Goal: Communication & Community: Answer question/provide support

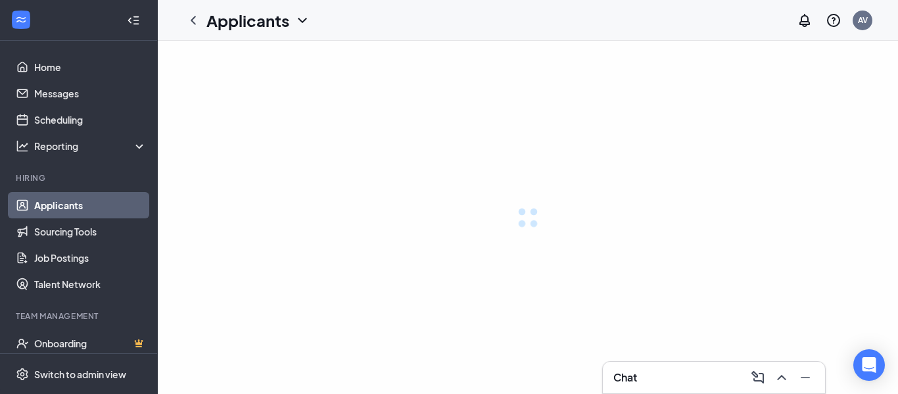
click at [781, 375] on icon "ChevronUp" at bounding box center [781, 377] width 9 height 5
click at [781, 375] on icon "ChevronUp" at bounding box center [780, 377] width 9 height 5
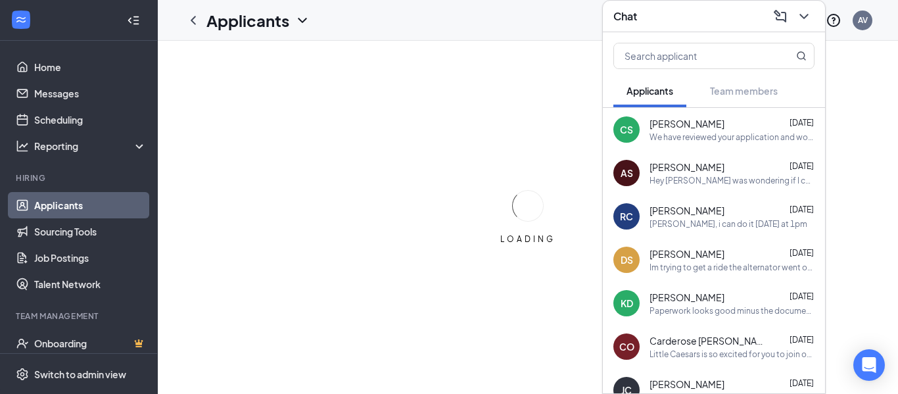
click at [719, 135] on div "We have reviewed your application and would like to invite you in for an interv…" at bounding box center [732, 136] width 165 height 11
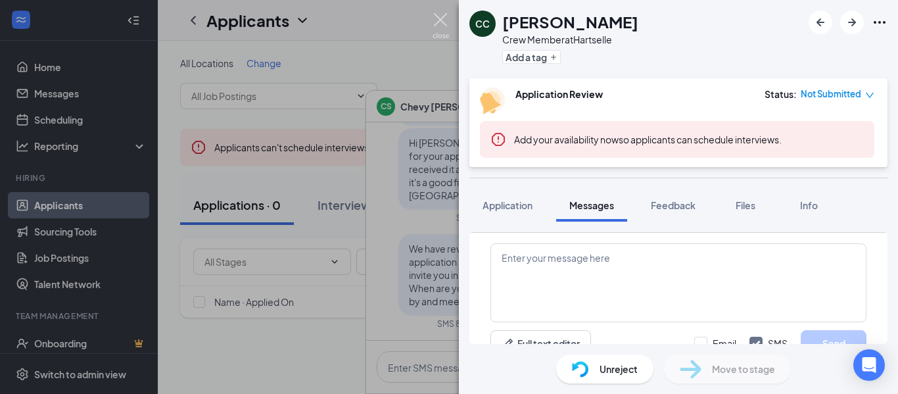
click at [444, 22] on img at bounding box center [441, 26] width 16 height 26
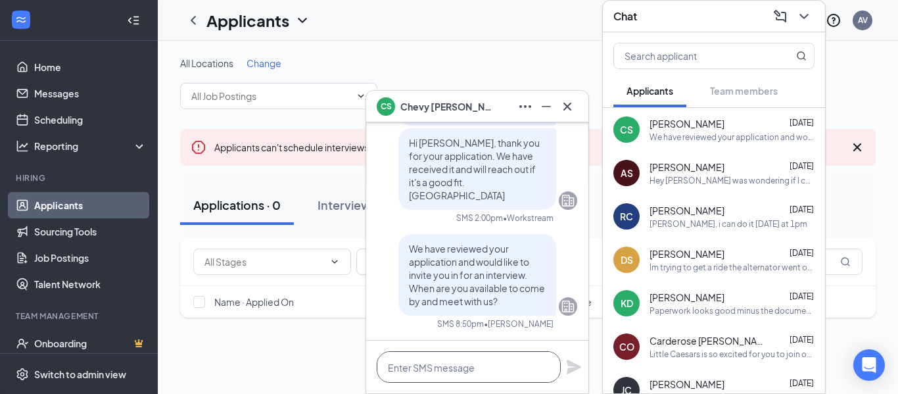
click at [446, 364] on textarea at bounding box center [469, 367] width 184 height 32
type textarea "Can you come [DATE] at 5pm?"
click at [567, 370] on icon "Plane" at bounding box center [574, 367] width 14 height 14
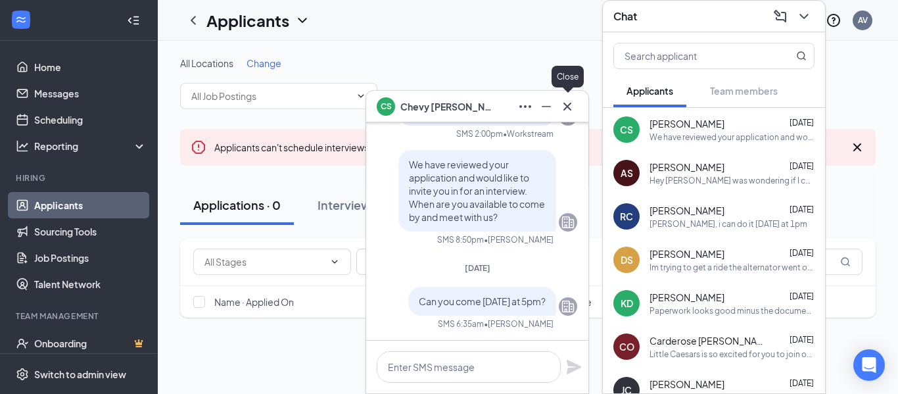
click at [571, 107] on icon "Cross" at bounding box center [568, 107] width 16 height 16
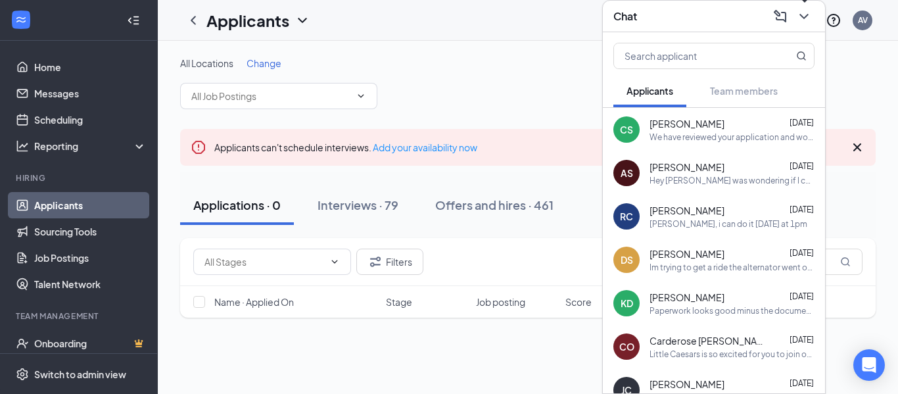
click at [805, 20] on icon "ChevronDown" at bounding box center [804, 17] width 16 height 16
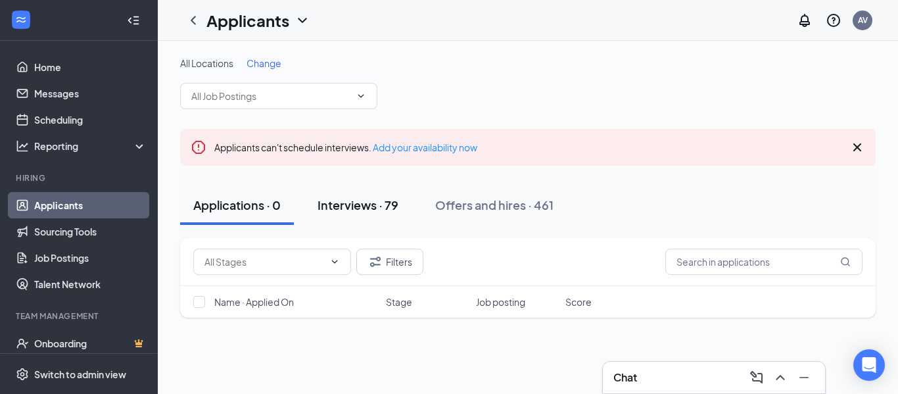
click at [356, 206] on div "Interviews · 79" at bounding box center [358, 205] width 81 height 16
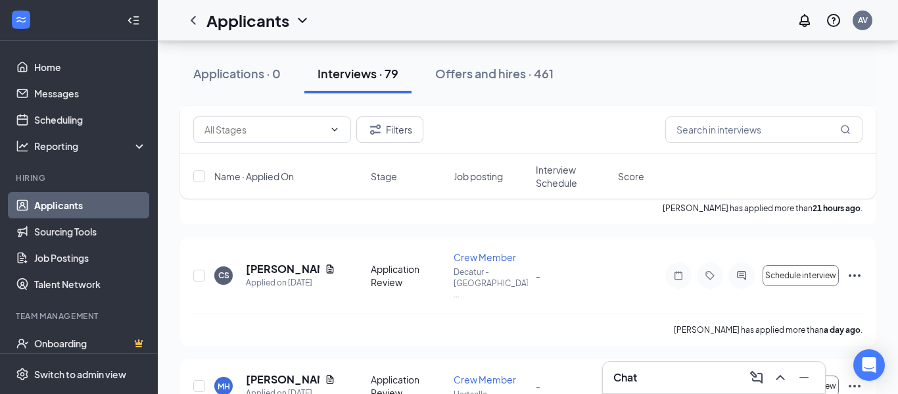
scroll to position [1116, 0]
click at [780, 382] on icon "ChevronUp" at bounding box center [781, 378] width 16 height 16
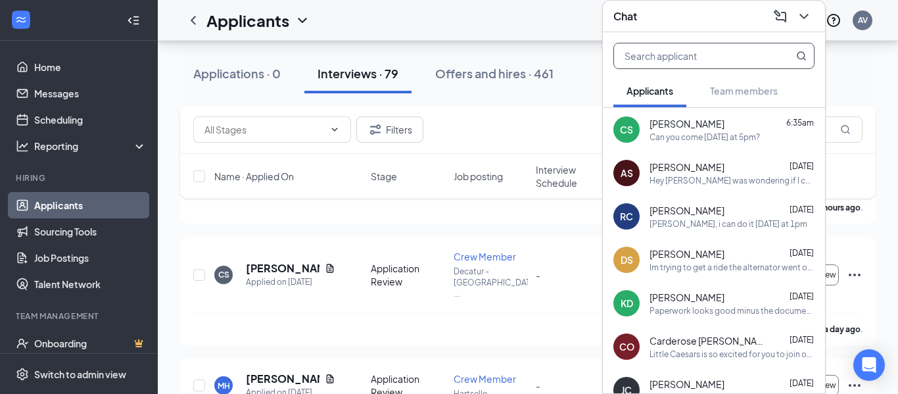
click at [719, 62] on input "text" at bounding box center [692, 55] width 156 height 25
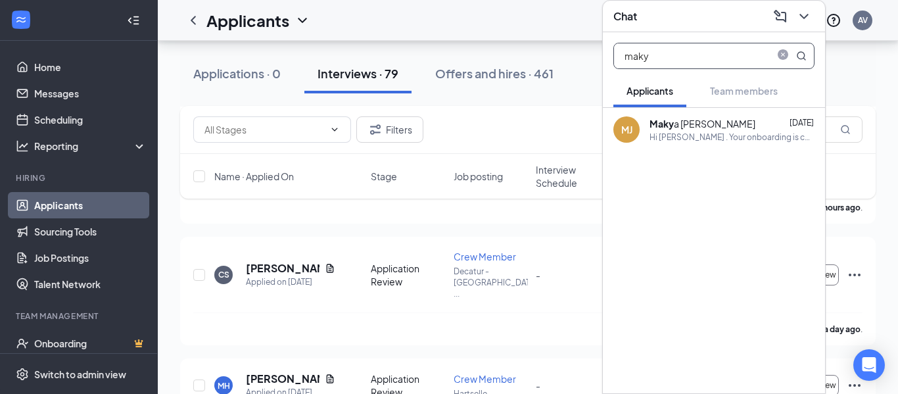
click at [656, 138] on div "Hi [PERSON_NAME] . Your onboarding is complete. I have you scheduled to start […" at bounding box center [732, 136] width 165 height 11
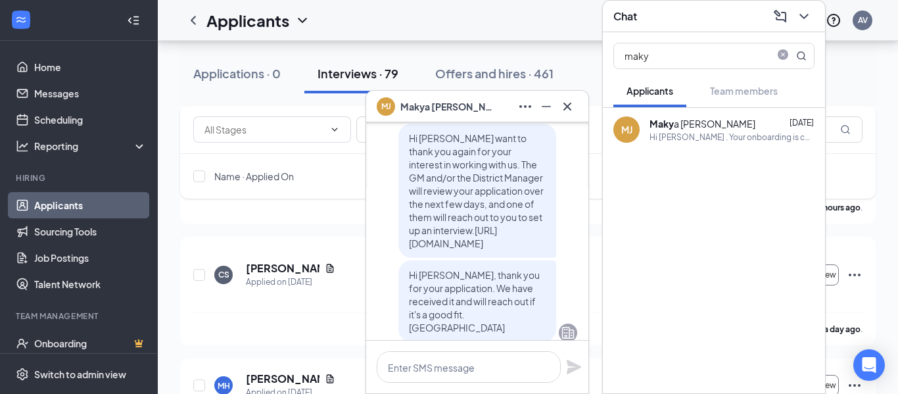
scroll to position [-595, 0]
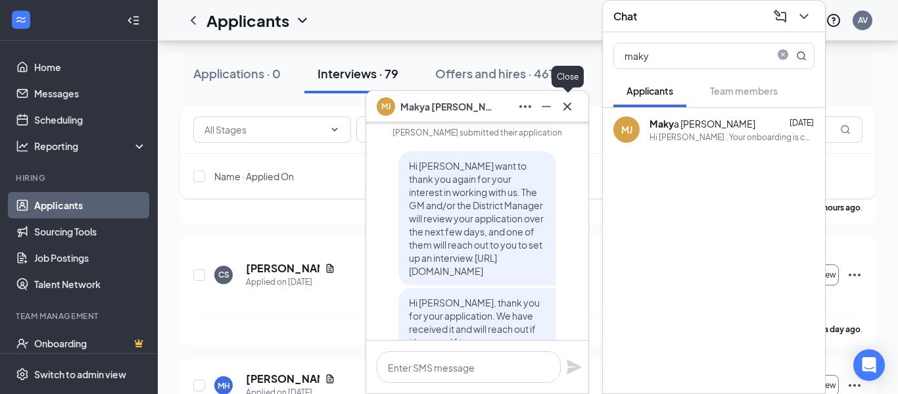
click at [571, 112] on icon "Cross" at bounding box center [568, 107] width 16 height 16
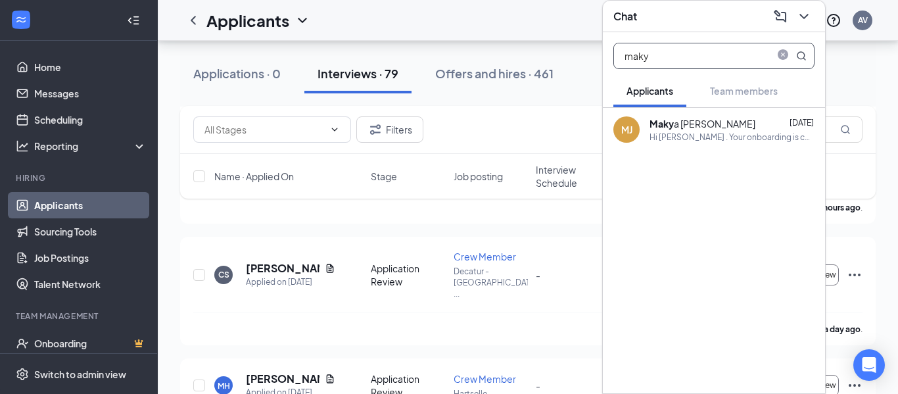
click at [667, 64] on input "maky" at bounding box center [692, 55] width 156 height 25
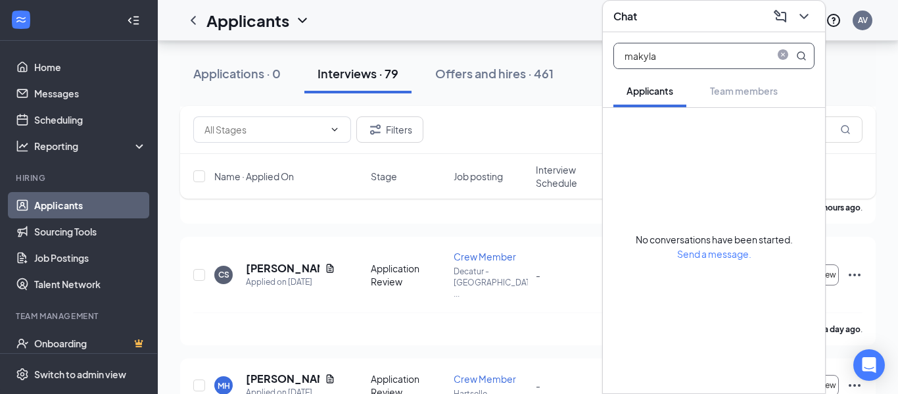
type input "makyla"
click at [806, 18] on icon "ChevronDown" at bounding box center [804, 17] width 16 height 16
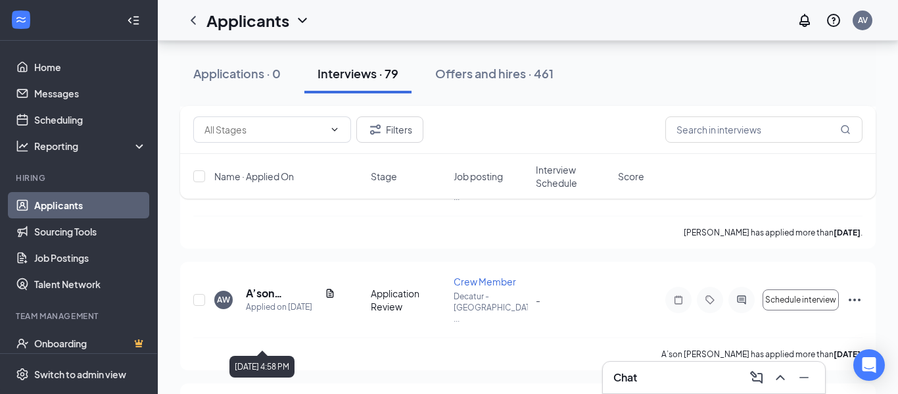
scroll to position [2265, 0]
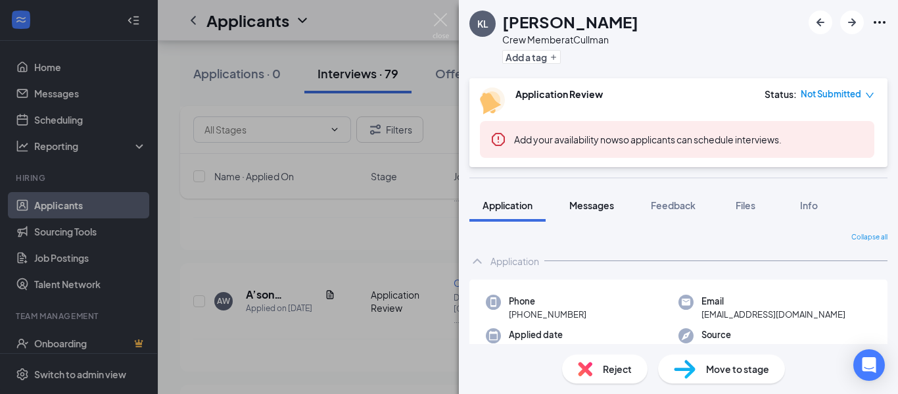
click at [601, 208] on span "Messages" at bounding box center [591, 205] width 45 height 12
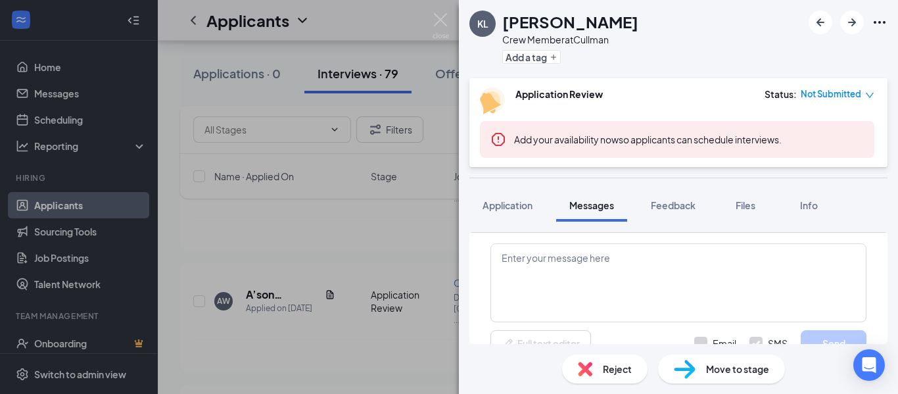
click at [698, 339] on input "Email" at bounding box center [715, 343] width 42 height 13
checkbox input "true"
click at [636, 268] on textarea at bounding box center [678, 282] width 376 height 79
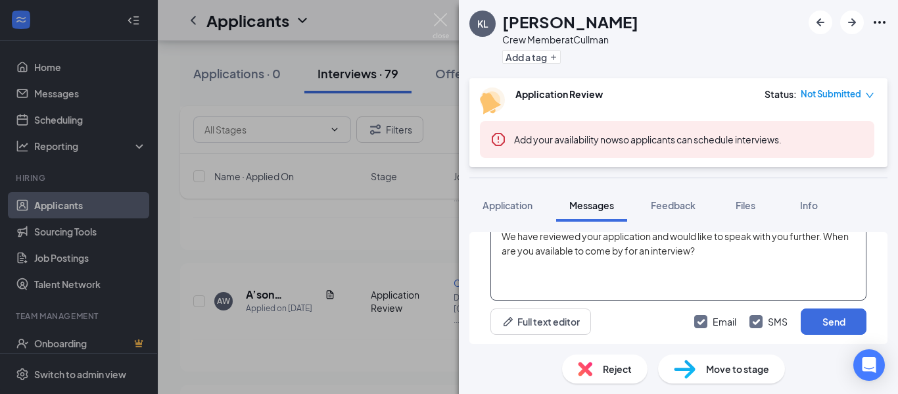
scroll to position [23, 0]
type textarea "We have reviewed your application and would like to speak with you further. Whe…"
click at [842, 321] on button "Send" at bounding box center [834, 320] width 66 height 26
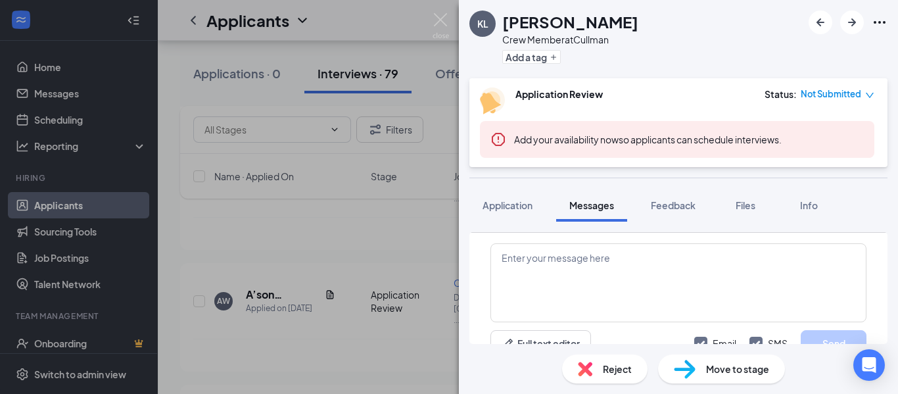
scroll to position [611, 0]
click at [437, 21] on img at bounding box center [441, 26] width 16 height 26
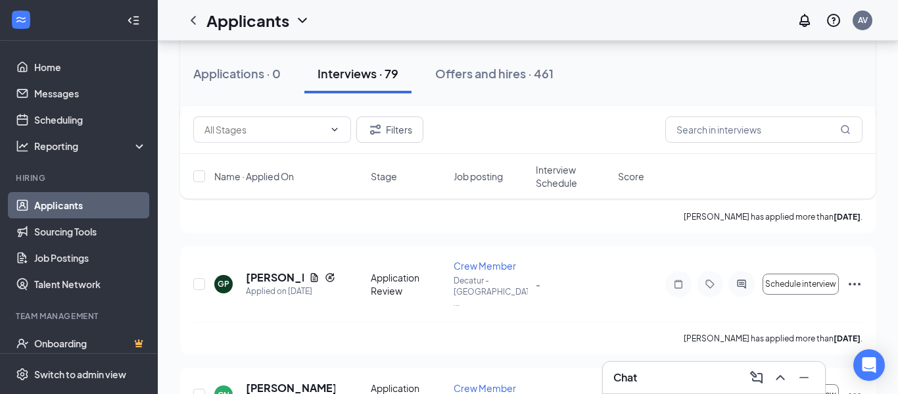
scroll to position [2746, 0]
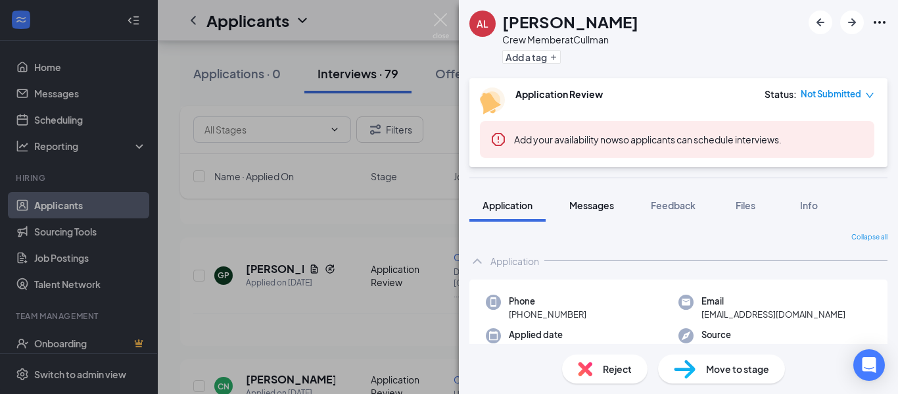
click at [609, 203] on span "Messages" at bounding box center [591, 205] width 45 height 12
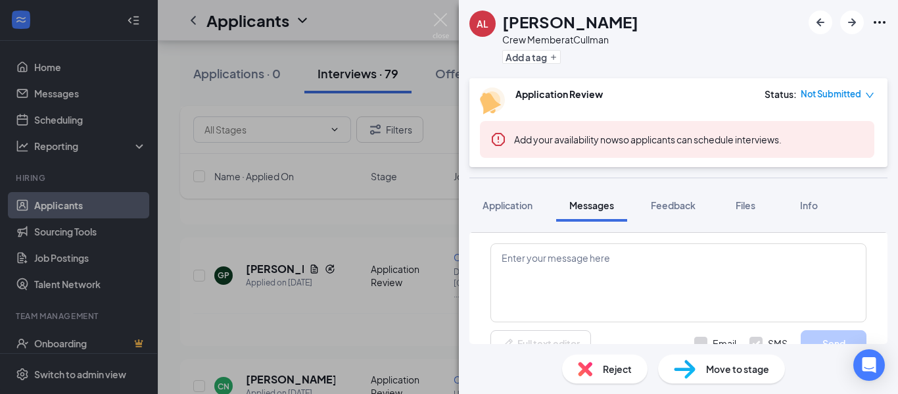
click at [702, 343] on input "Email" at bounding box center [715, 343] width 42 height 13
checkbox input "true"
click at [619, 271] on textarea at bounding box center [678, 282] width 376 height 79
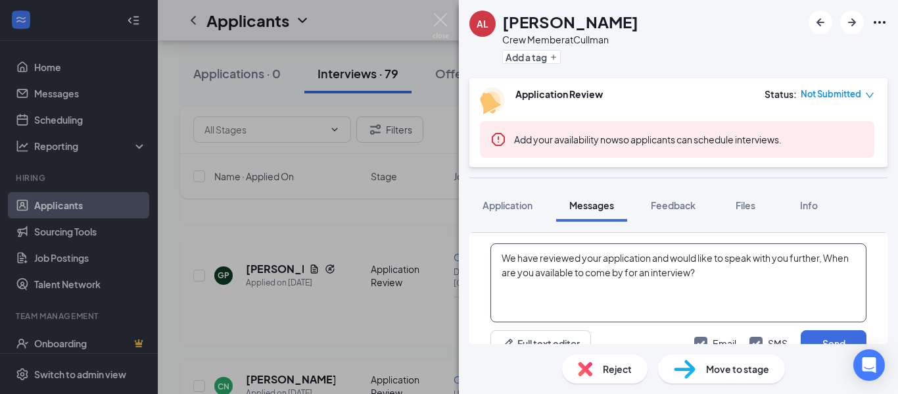
click at [622, 272] on textarea "We have reviewed your application and would like to speak with you further, Whe…" at bounding box center [678, 282] width 376 height 79
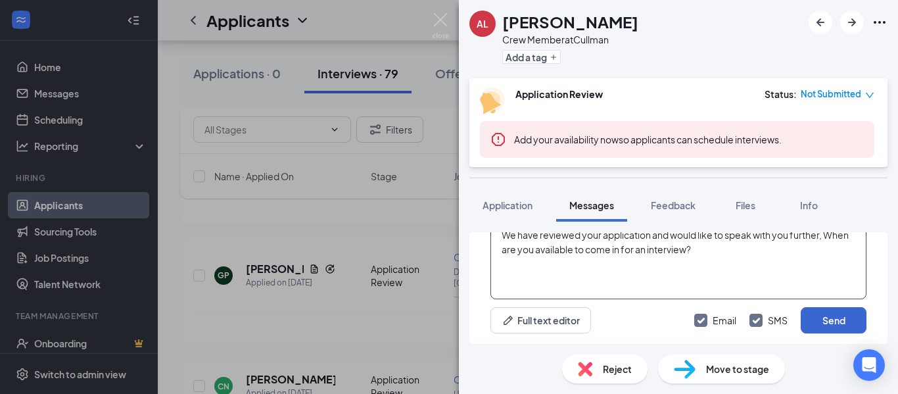
type textarea "We have reviewed your application and would like to speak with you further, Whe…"
click at [849, 331] on button "Send" at bounding box center [834, 320] width 66 height 26
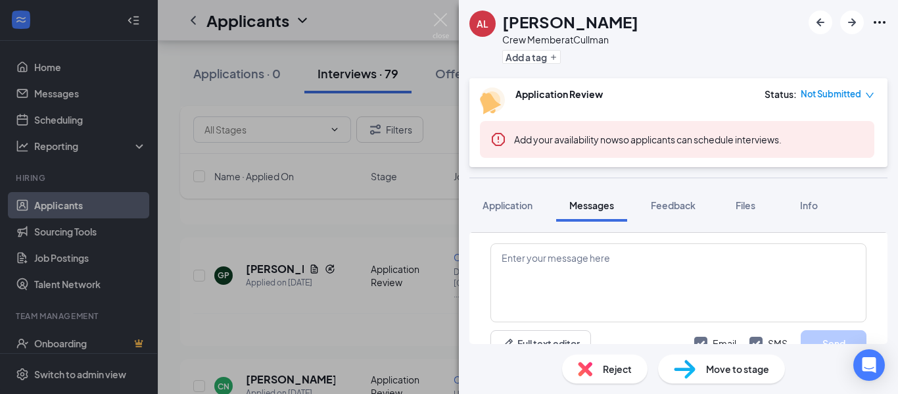
scroll to position [682, 0]
click at [441, 18] on img at bounding box center [441, 26] width 16 height 26
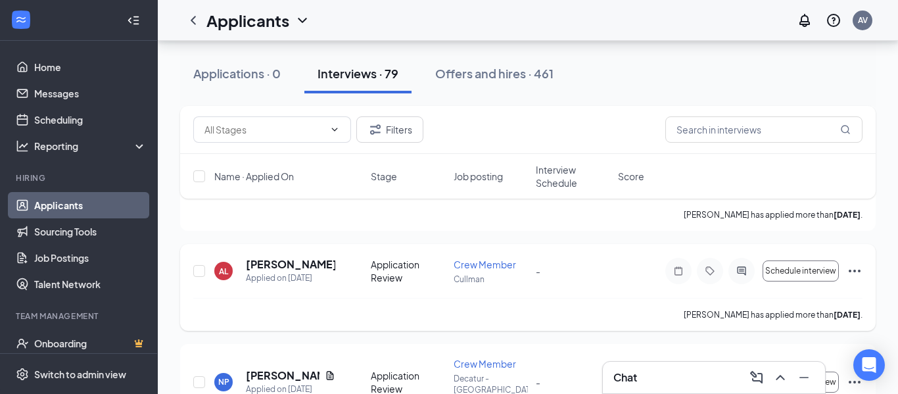
scroll to position [3086, 0]
